Goal: Information Seeking & Learning: Learn about a topic

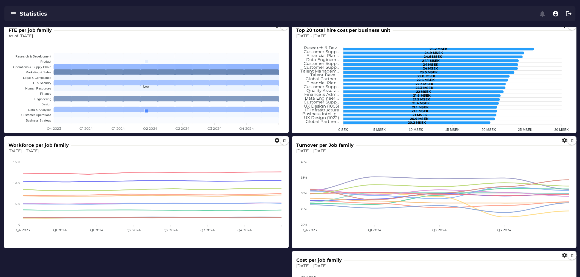
scroll to position [1410, 0]
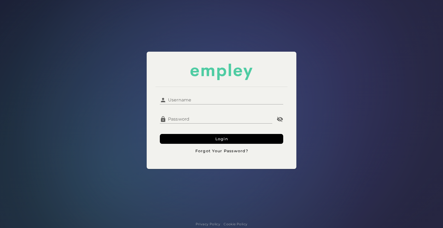
click at [182, 95] on input "Username" at bounding box center [225, 97] width 117 height 13
type input "**********"
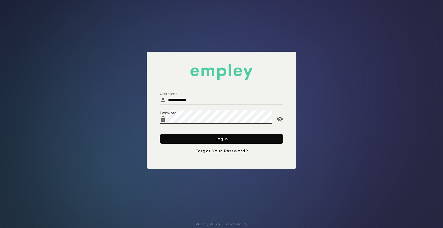
click at [191, 139] on button "Login" at bounding box center [222, 139] width 124 height 10
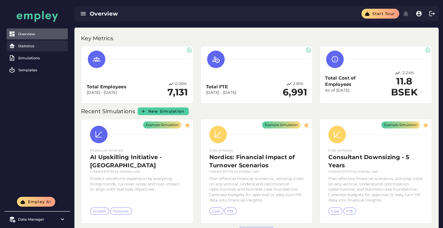
click at [42, 48] on link "Statistics" at bounding box center [37, 46] width 61 height 11
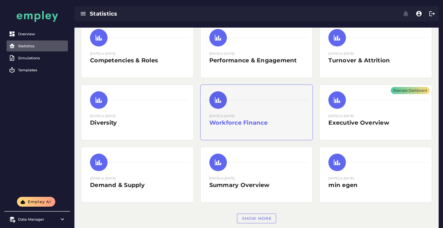
scroll to position [37, 0]
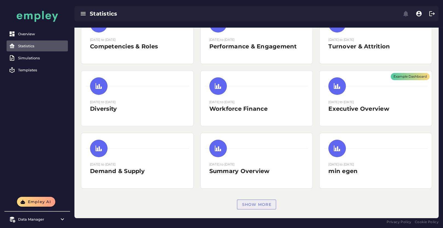
click at [254, 200] on button "Show more" at bounding box center [256, 205] width 39 height 10
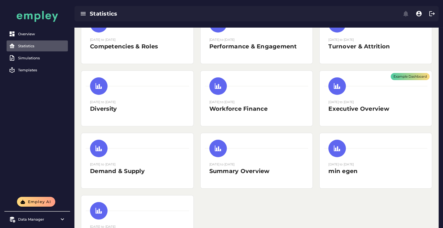
scroll to position [78, 0]
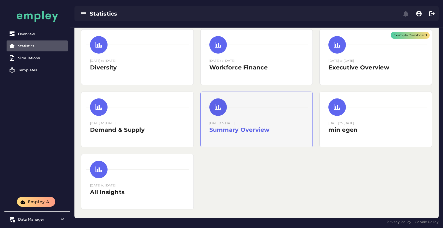
click at [237, 126] on h2 "Summary Overview" at bounding box center [257, 130] width 95 height 8
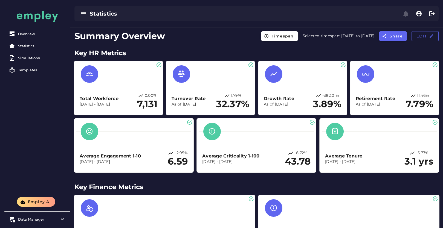
scroll to position [37, 0]
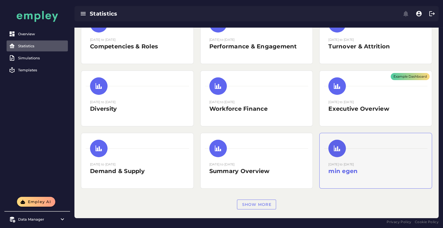
click at [399, 162] on div "29 August 2025 to 29 August 2025 min egen" at bounding box center [376, 169] width 95 height 14
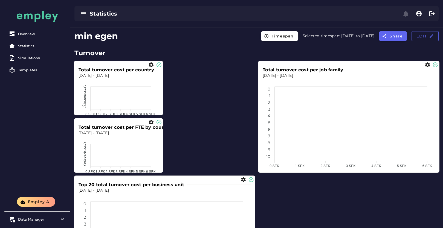
scroll to position [37, 0]
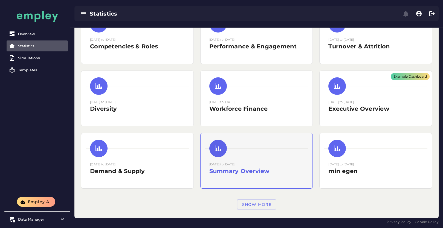
click at [235, 163] on small "01 December 2023 to 31 December 2024" at bounding box center [222, 165] width 25 height 4
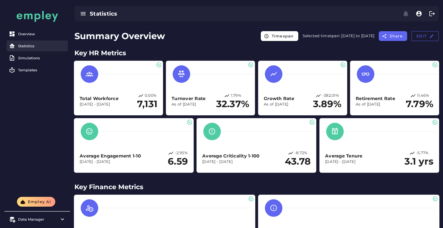
click at [23, 47] on div "Statistics" at bounding box center [42, 46] width 48 height 4
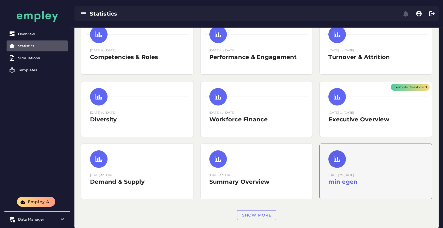
scroll to position [37, 0]
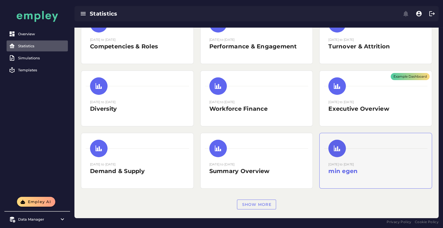
click at [363, 148] on div at bounding box center [376, 149] width 104 height 18
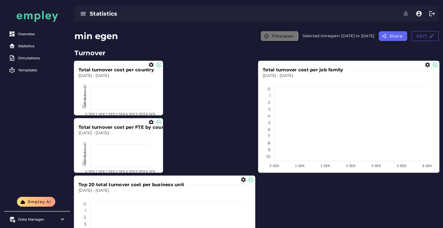
click at [278, 35] on span "Timespan" at bounding box center [282, 36] width 22 height 5
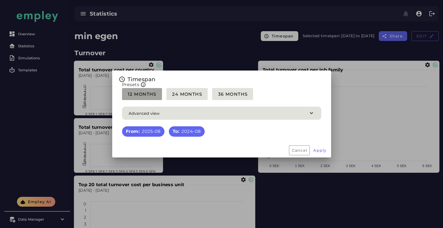
click at [167, 90] on button "12 Months" at bounding box center [187, 94] width 41 height 12
click at [325, 155] on button "Apply" at bounding box center [320, 151] width 18 height 10
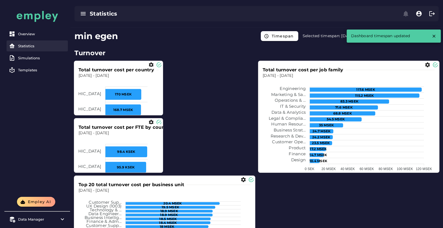
click at [26, 46] on div "Statistics" at bounding box center [42, 46] width 48 height 4
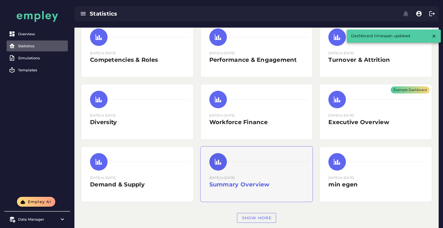
scroll to position [37, 0]
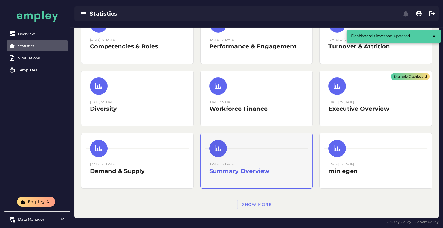
click at [272, 178] on div "01 December 2023 to 31 December 2024 Summary Overview" at bounding box center [257, 171] width 95 height 18
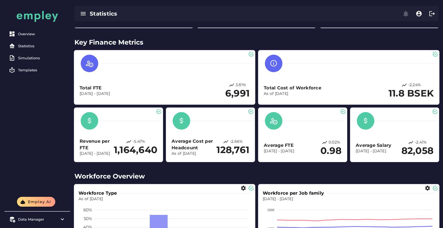
scroll to position [152, 0]
